Goal: Check status: Check status

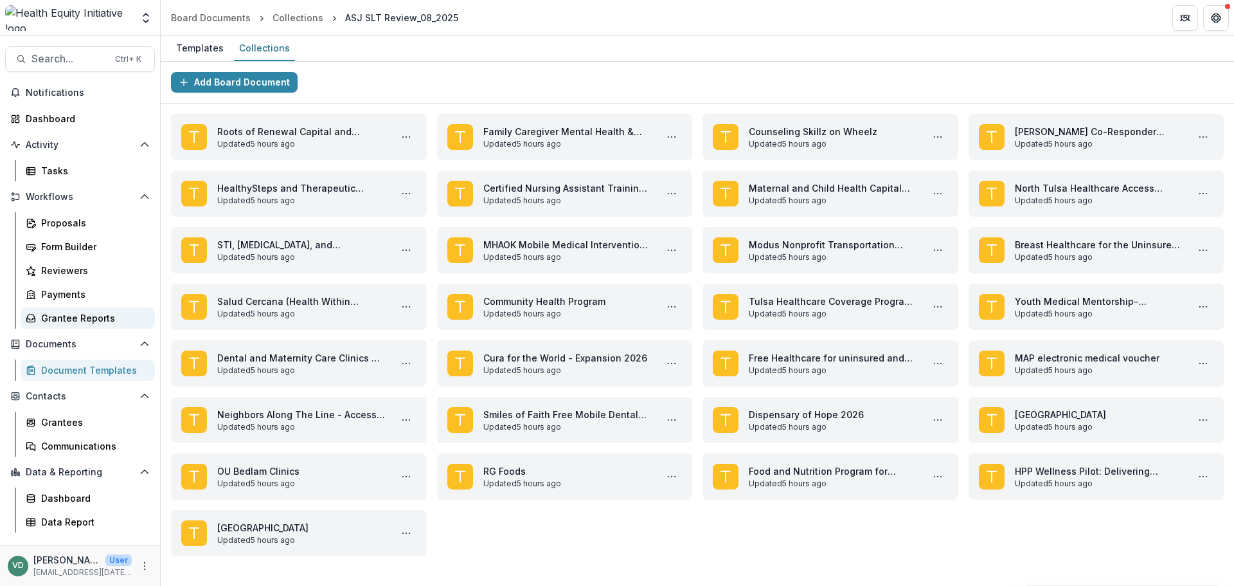
click at [71, 327] on link "Grantee Reports" at bounding box center [88, 317] width 134 height 21
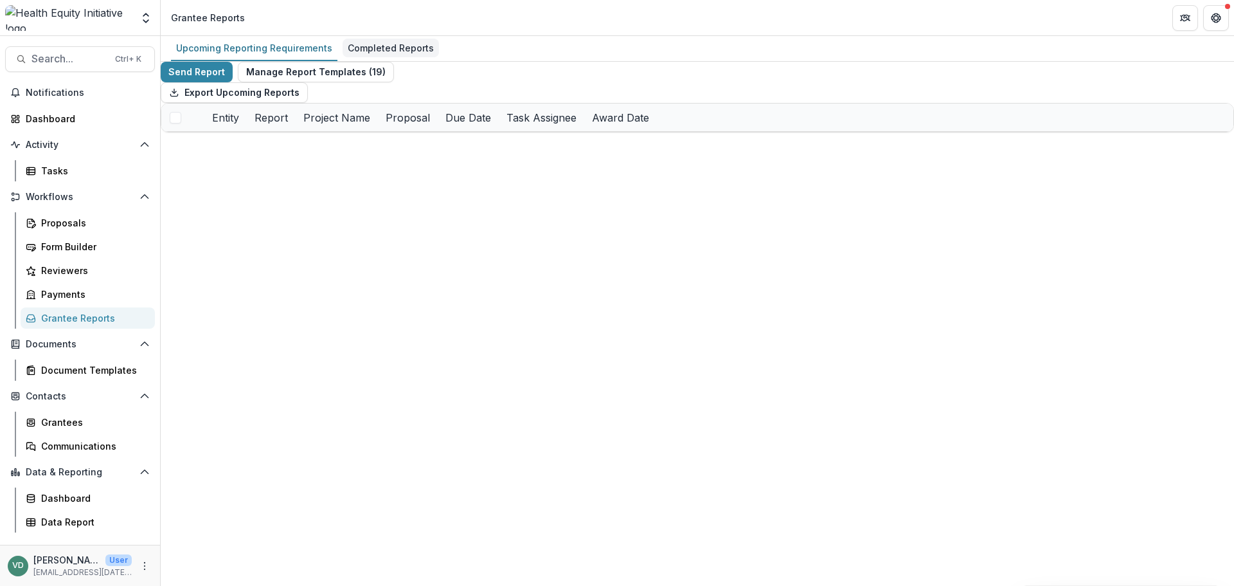
click at [394, 46] on div "Completed Reports" at bounding box center [391, 48] width 96 height 19
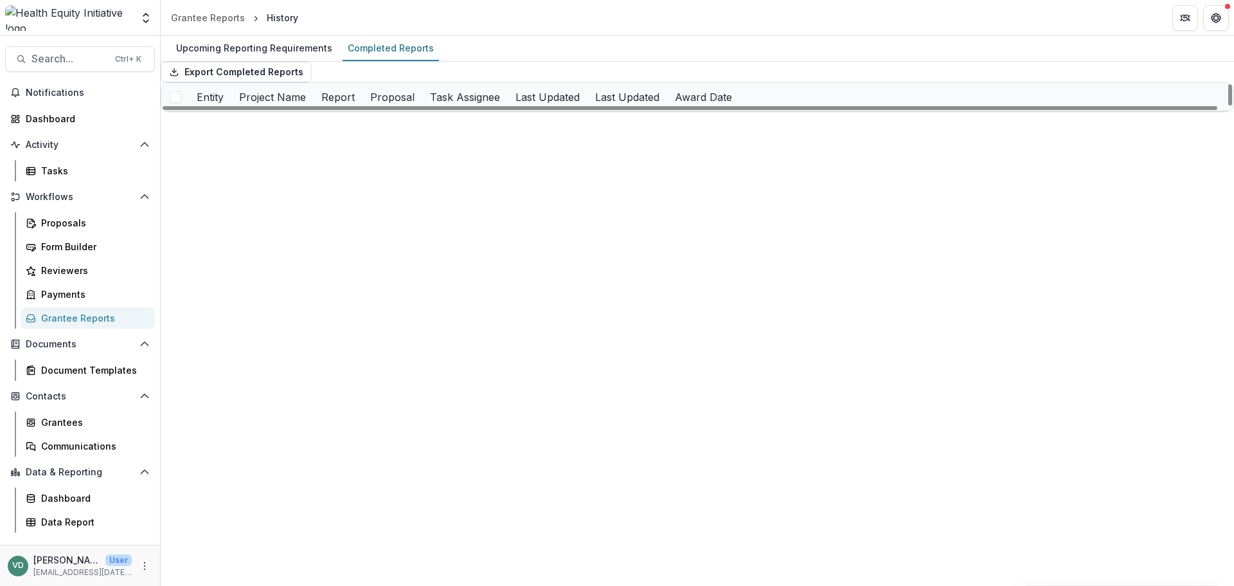
click at [231, 111] on div "Entity" at bounding box center [210, 97] width 42 height 28
click at [250, 161] on input at bounding box center [250, 168] width 103 height 15
type input "*"
type input "*********"
click at [447, 431] on div "Upcoming Reporting Requirements Completed Reports Export Completed Reports Enti…" at bounding box center [697, 311] width 1073 height 550
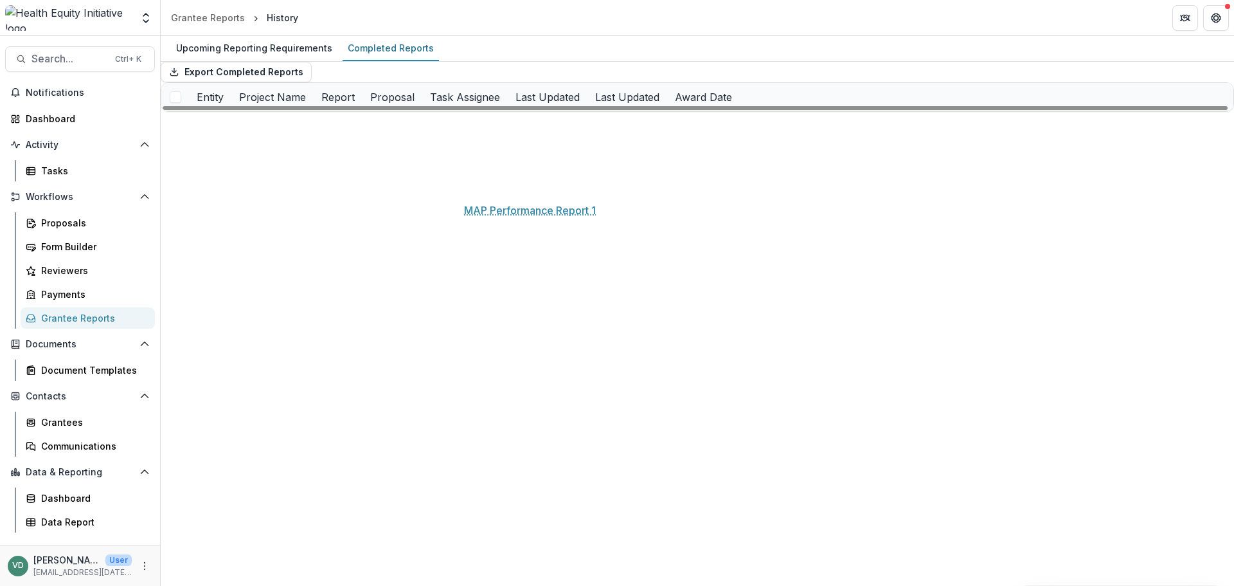
click at [539, 159] on link "MAP Performance Report 1" at bounding box center [513, 152] width 119 height 13
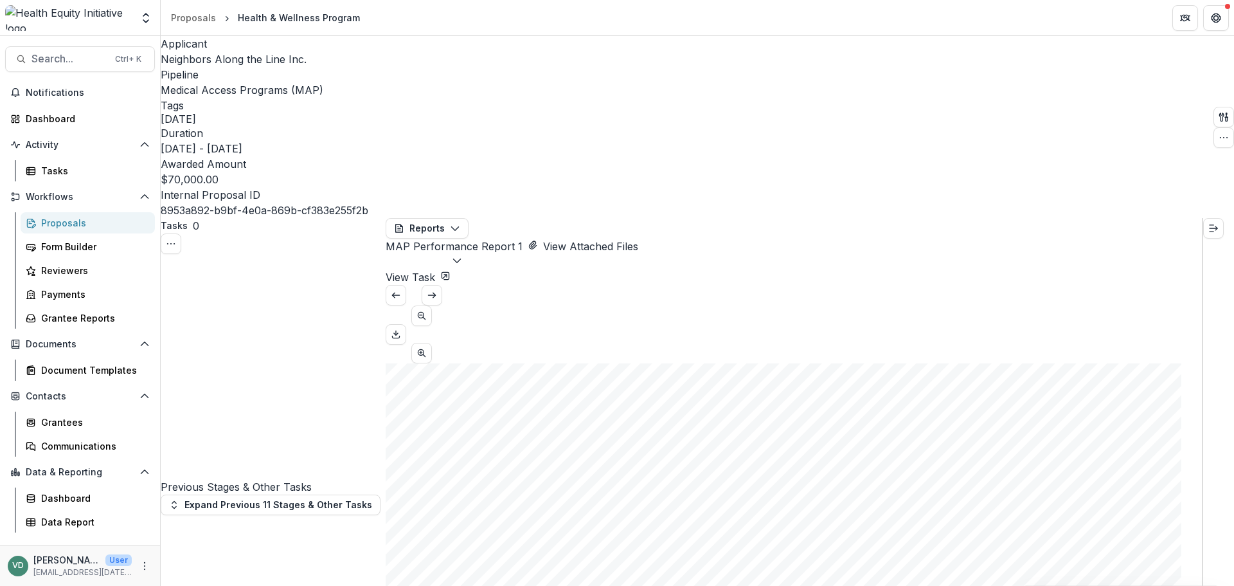
scroll to position [900, 0]
